Goal: Task Accomplishment & Management: Manage account settings

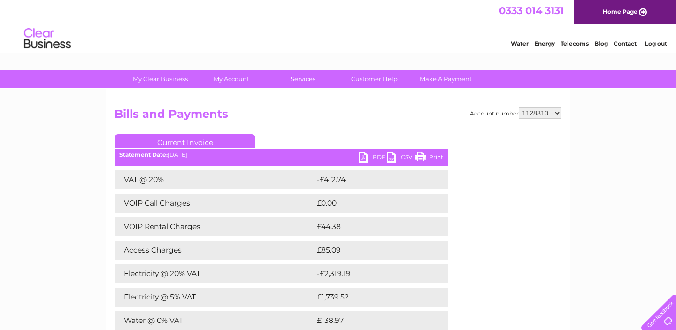
click at [556, 115] on select "1128310 30297710" at bounding box center [540, 113] width 43 height 11
click at [539, 113] on select "1128310 30297710" at bounding box center [540, 113] width 43 height 11
select select "30297710"
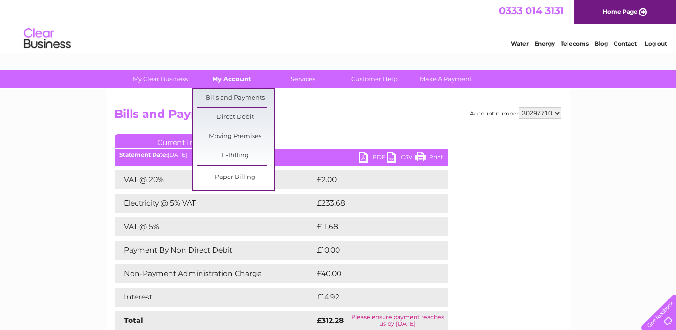
click at [228, 79] on link "My Account" at bounding box center [231, 78] width 77 height 17
click at [228, 97] on link "Bills and Payments" at bounding box center [235, 98] width 77 height 19
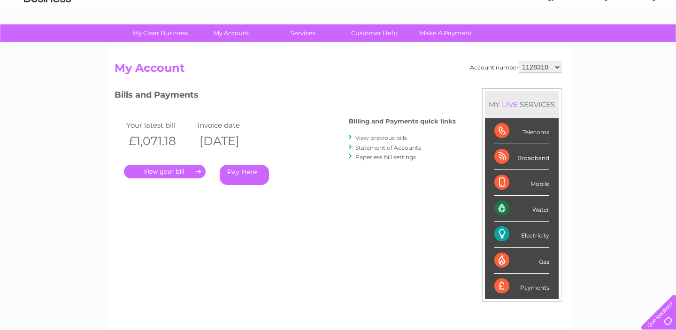
scroll to position [45, 0]
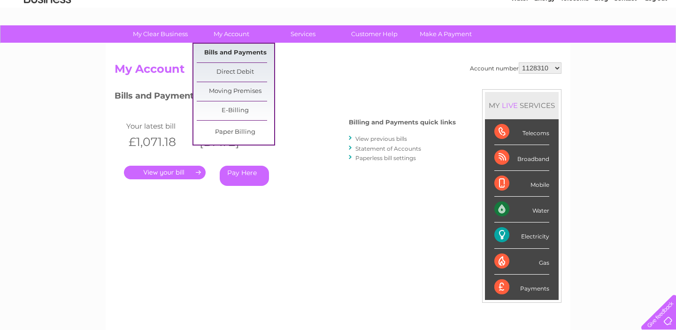
click at [227, 51] on link "Bills and Payments" at bounding box center [235, 53] width 77 height 19
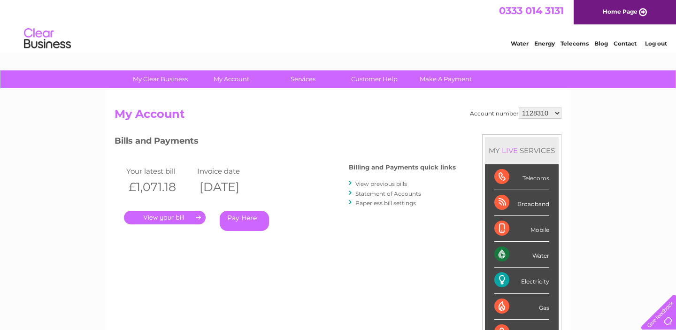
click at [531, 111] on select "1128310 30297710" at bounding box center [540, 113] width 43 height 11
click at [422, 121] on h2 "My Account" at bounding box center [338, 117] width 447 height 18
click at [195, 214] on link "." at bounding box center [165, 218] width 82 height 14
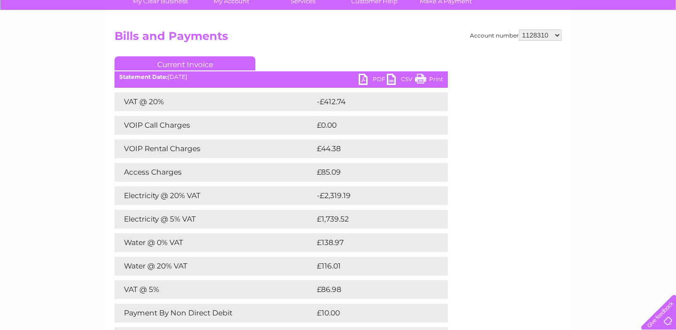
scroll to position [81, 0]
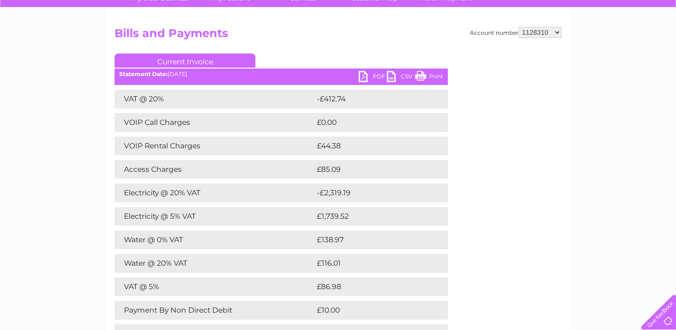
click at [379, 76] on link "PDF" at bounding box center [373, 78] width 28 height 14
